Goal: Information Seeking & Learning: Find contact information

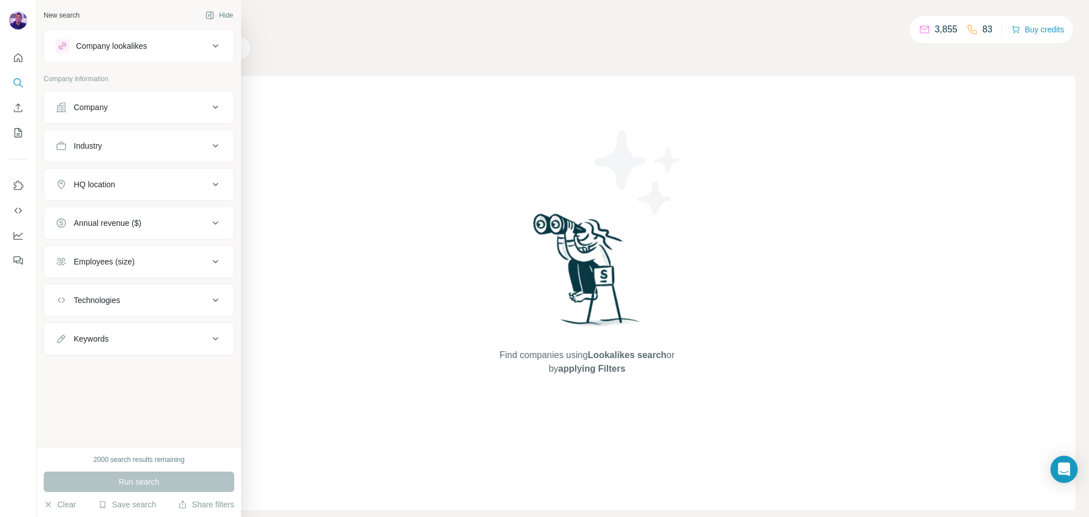
click at [136, 105] on div "Company" at bounding box center [132, 106] width 153 height 11
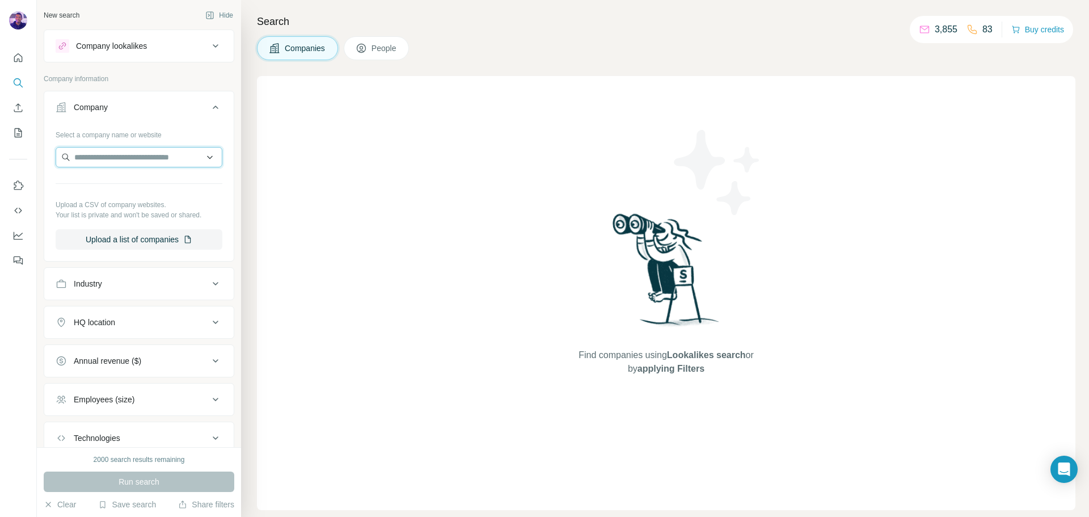
click at [139, 159] on input "text" at bounding box center [139, 157] width 167 height 20
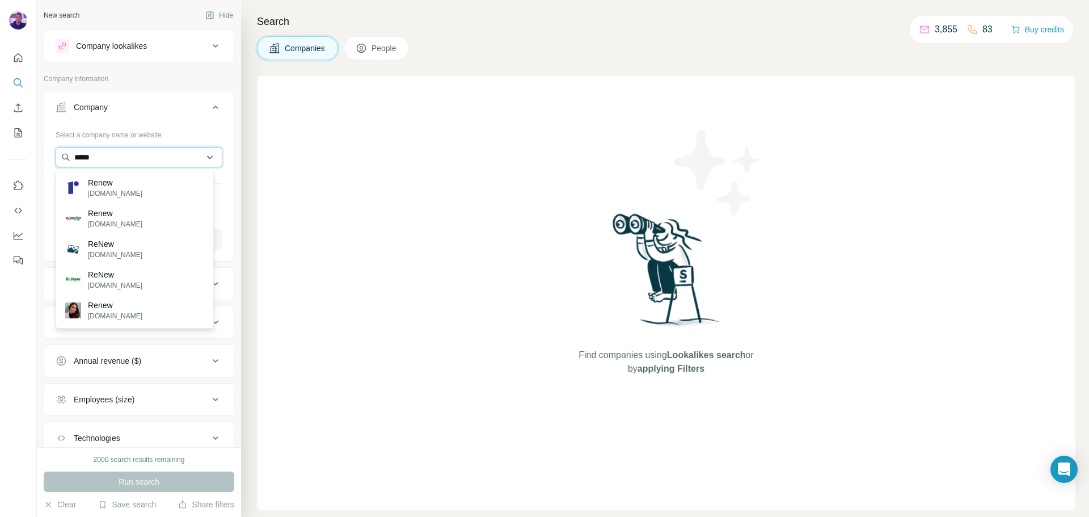
click at [115, 157] on input "*****" at bounding box center [139, 157] width 167 height 20
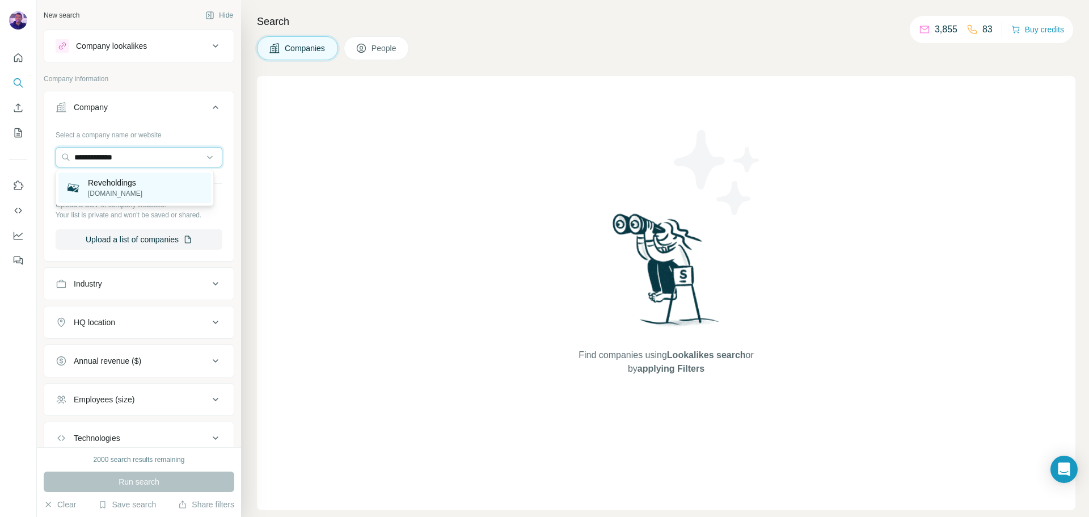
type input "**********"
click at [158, 184] on div "Reveholdings [DOMAIN_NAME]" at bounding box center [134, 187] width 153 height 31
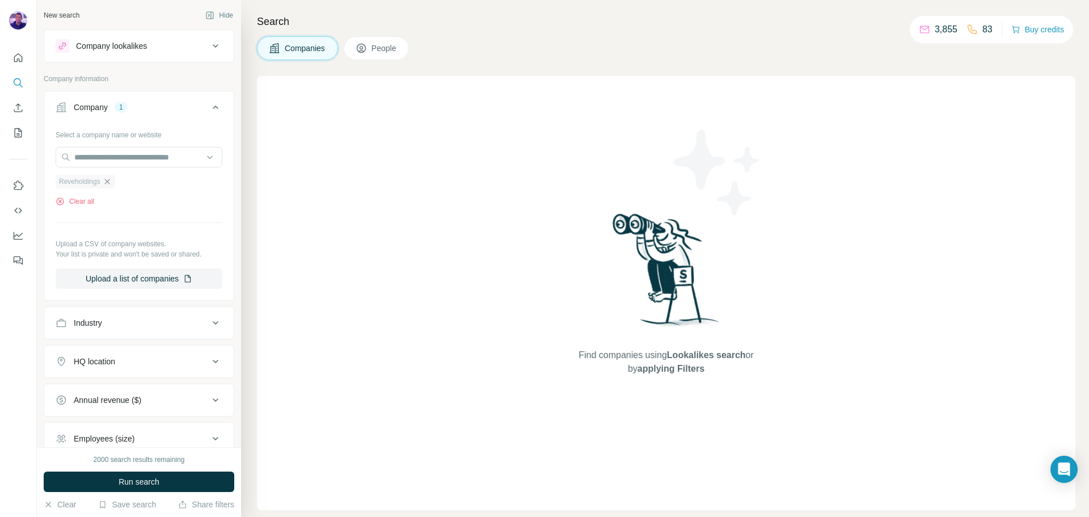
click at [112, 182] on icon "button" at bounding box center [107, 181] width 9 height 9
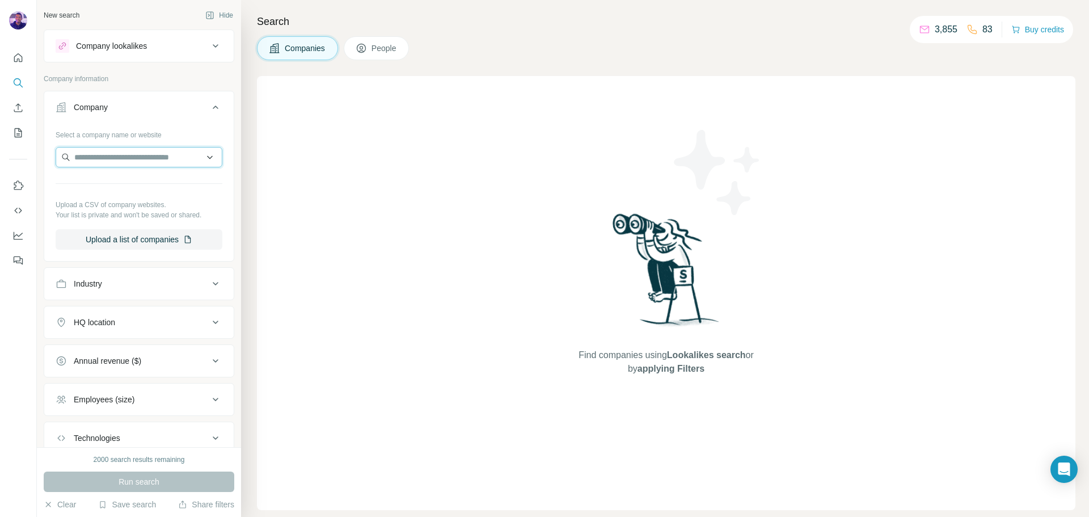
click at [138, 156] on input "text" at bounding box center [139, 157] width 167 height 20
paste input "**********"
type input "**********"
click at [158, 185] on p "Renew Holdings plc" at bounding box center [123, 182] width 70 height 11
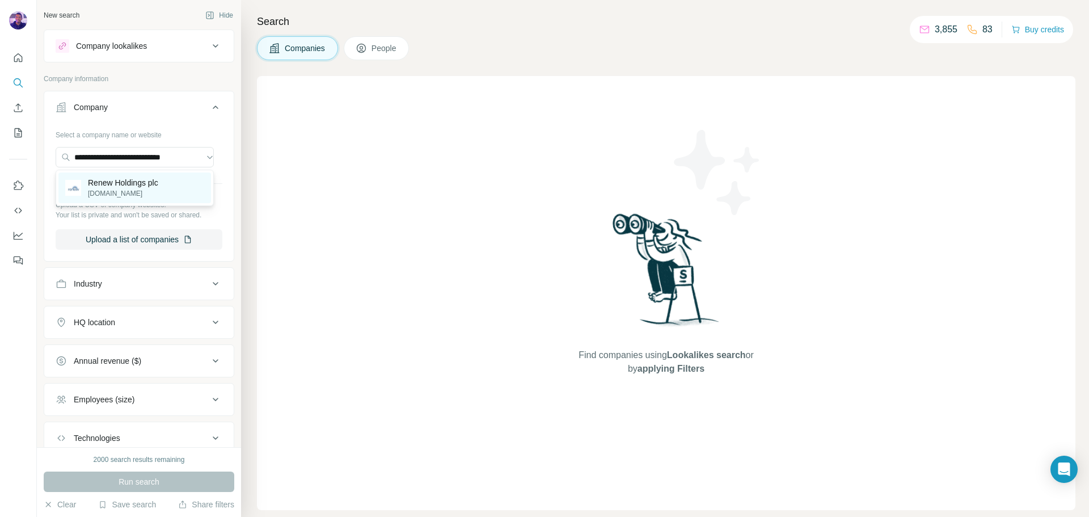
scroll to position [0, 0]
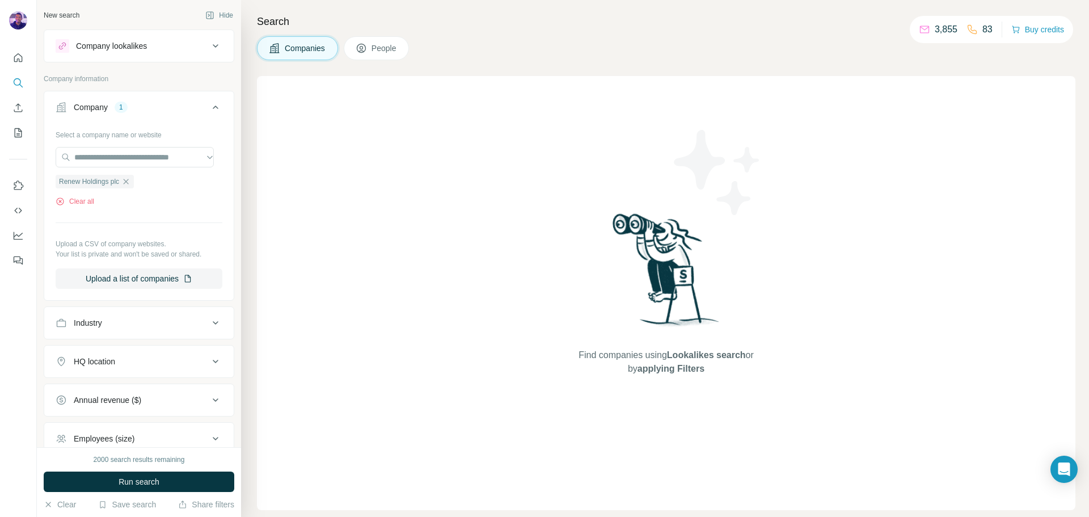
click at [200, 475] on button "Run search" at bounding box center [139, 481] width 191 height 20
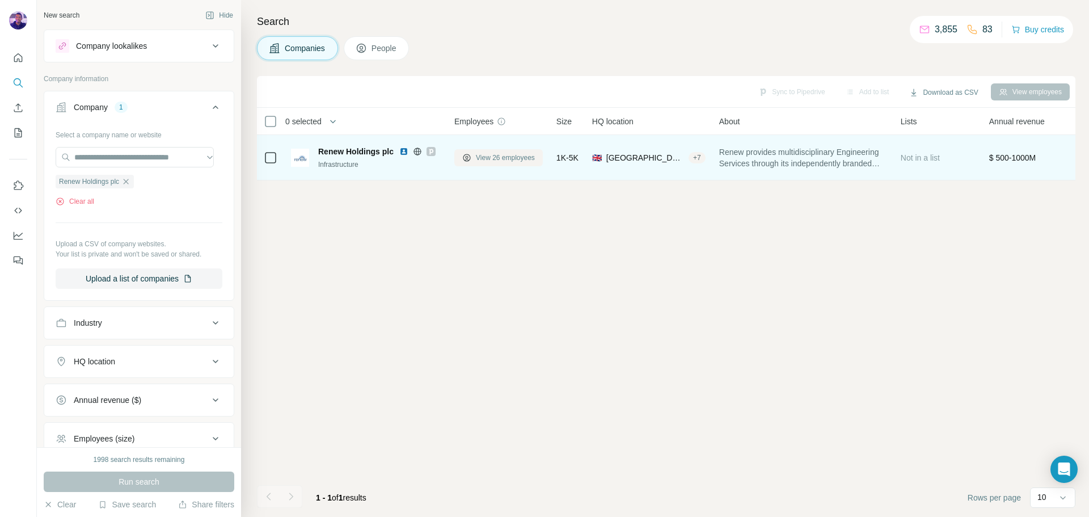
click at [486, 154] on span "View 26 employees" at bounding box center [505, 158] width 59 height 10
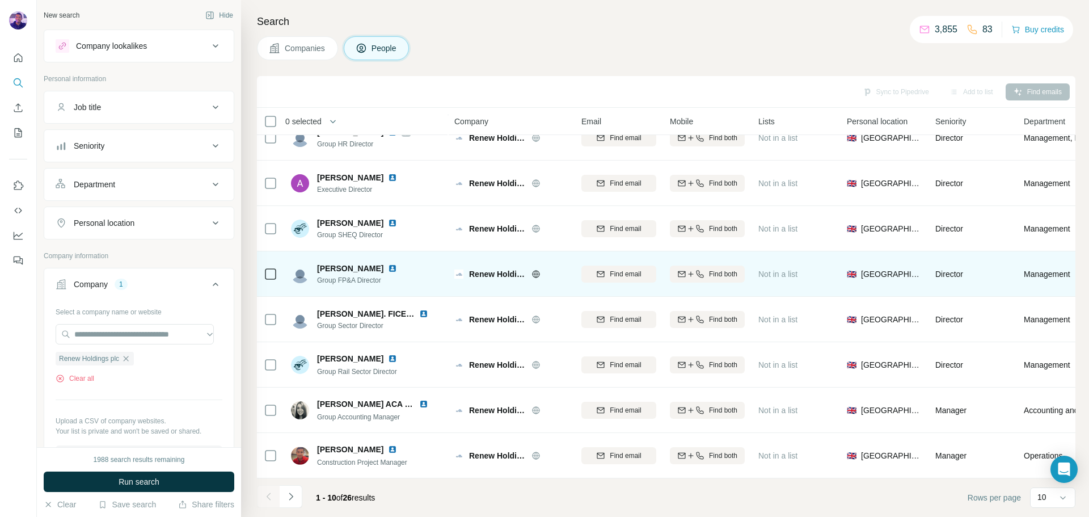
scroll to position [116, 0]
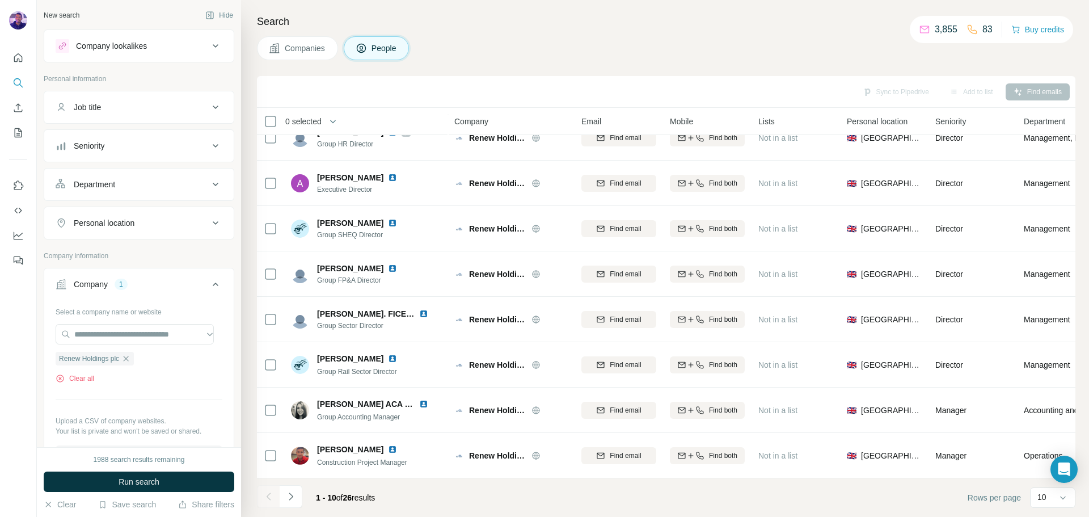
click at [290, 501] on icon "Navigate to next page" at bounding box center [290, 495] width 11 height 11
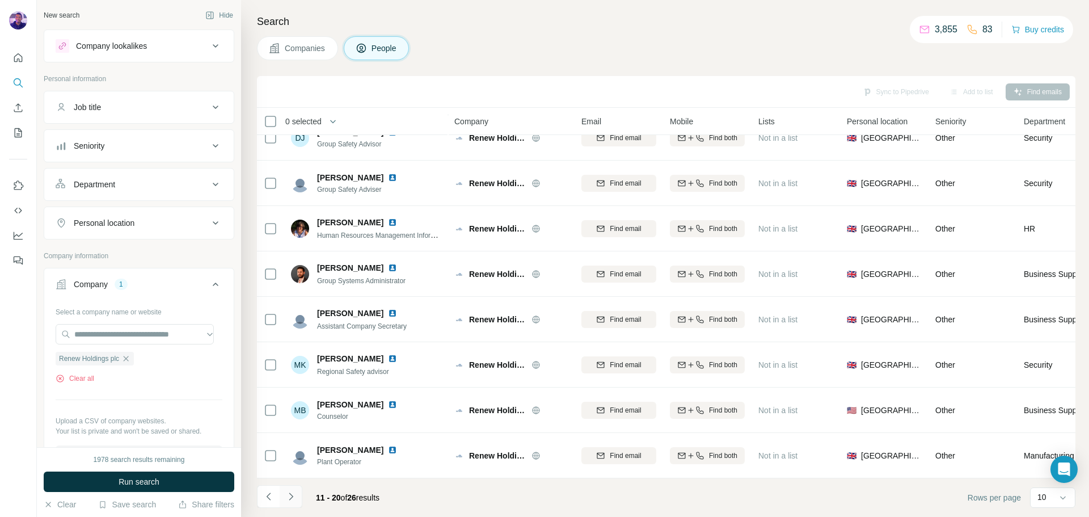
click at [295, 493] on icon "Navigate to next page" at bounding box center [290, 495] width 11 height 11
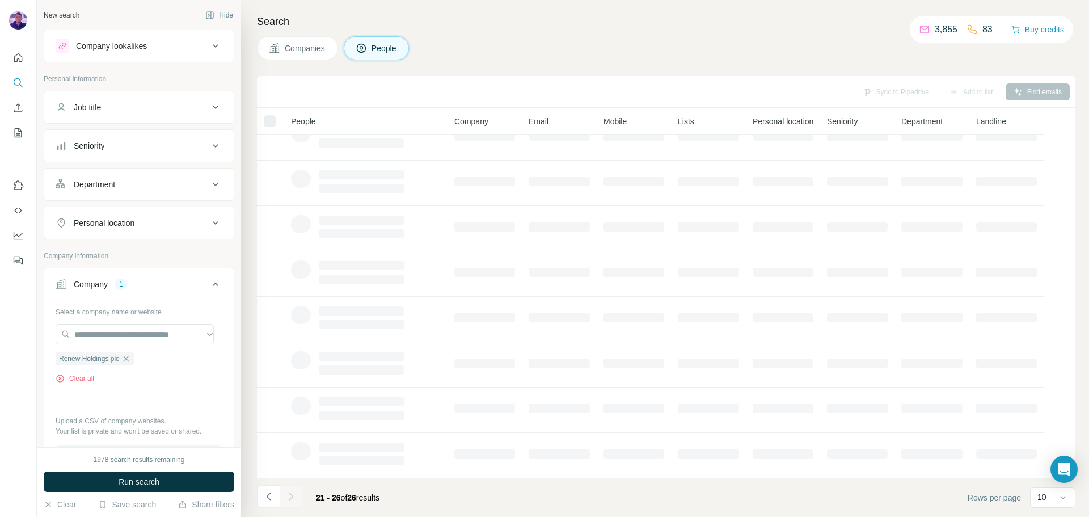
scroll to position [0, 0]
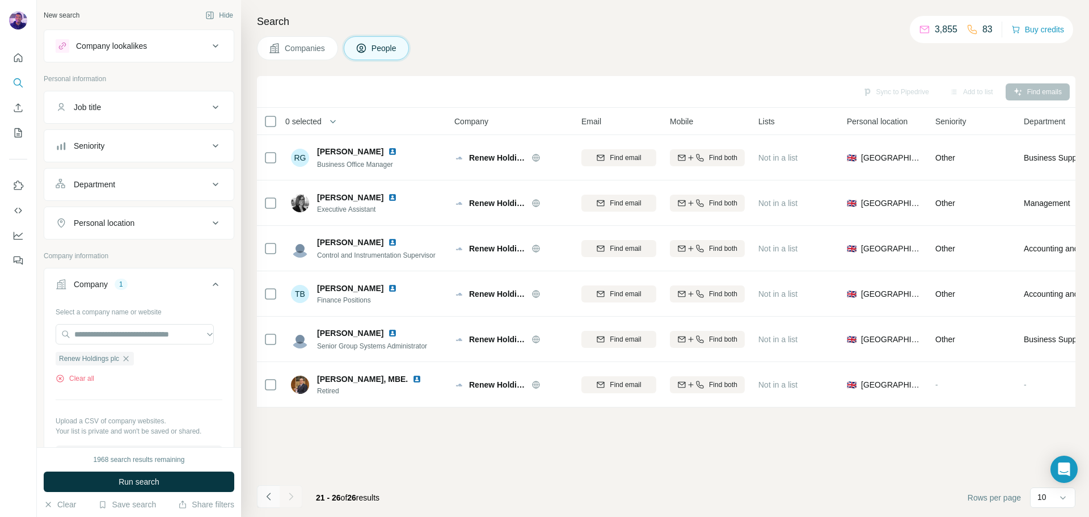
click at [266, 495] on icon "Navigate to previous page" at bounding box center [268, 495] width 11 height 11
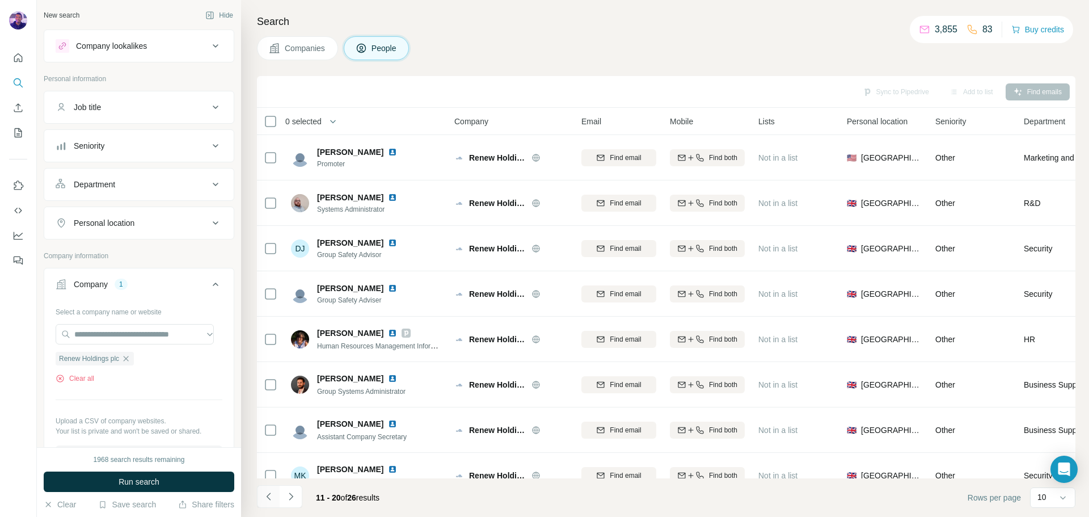
click at [266, 495] on icon "Navigate to previous page" at bounding box center [268, 495] width 11 height 11
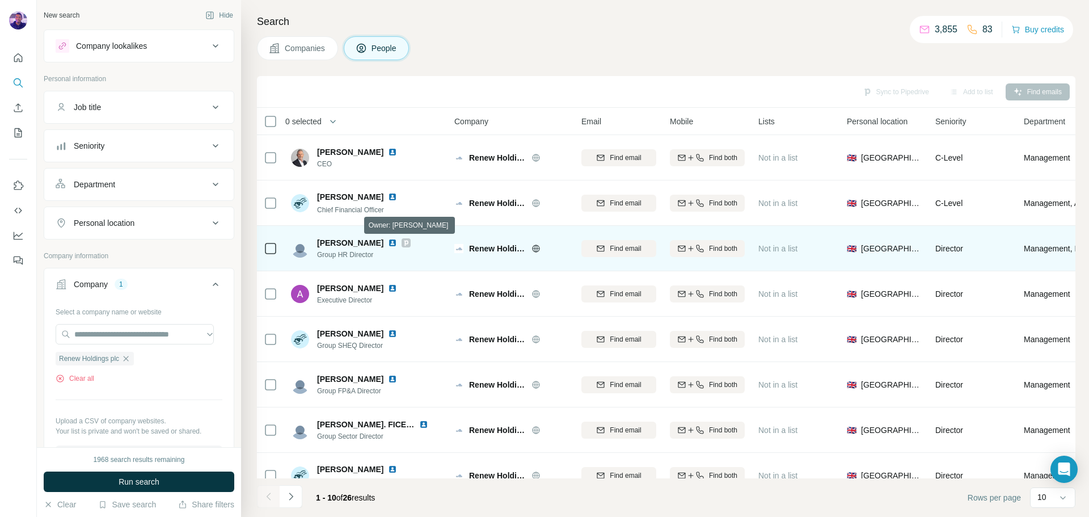
click at [403, 242] on icon at bounding box center [406, 242] width 7 height 9
click at [388, 242] on img at bounding box center [392, 242] width 9 height 9
